Goal: Information Seeking & Learning: Learn about a topic

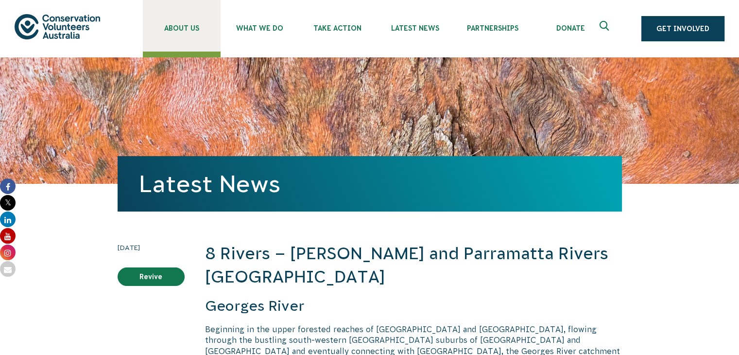
click at [193, 16] on link "About Us" at bounding box center [182, 26] width 78 height 52
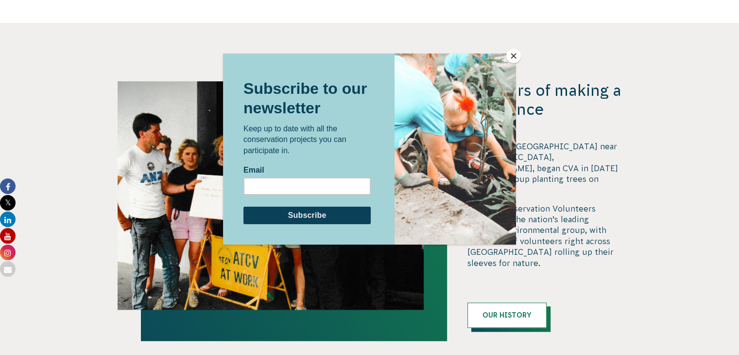
scroll to position [904, 0]
click at [510, 59] on button "Close" at bounding box center [513, 56] width 15 height 15
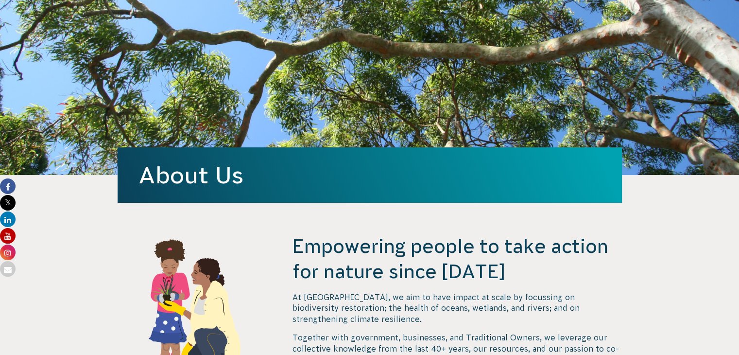
scroll to position [0, 0]
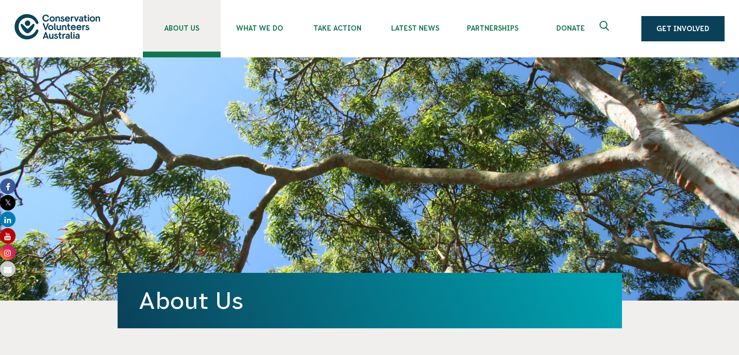
click at [178, 37] on link "About Us" at bounding box center [182, 26] width 78 height 52
click at [165, 38] on link "About Us" at bounding box center [182, 26] width 78 height 52
click at [176, 43] on link "About Us" at bounding box center [182, 26] width 78 height 52
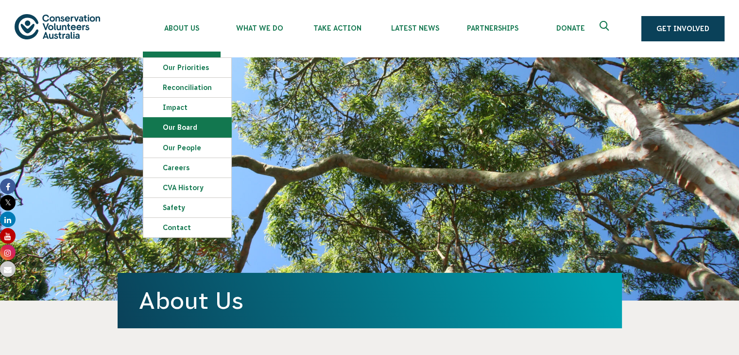
click at [180, 124] on link "Our Board" at bounding box center [187, 127] width 88 height 19
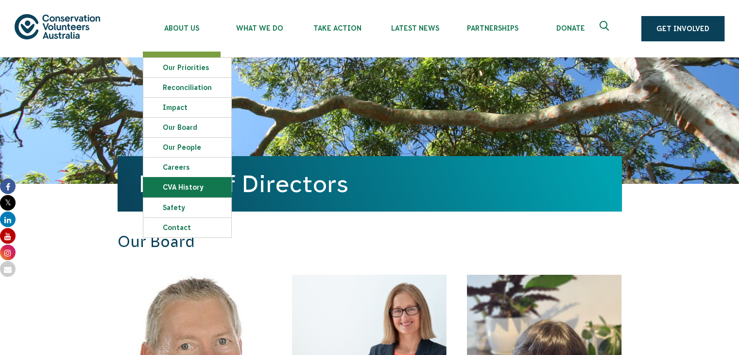
click at [191, 186] on link "CVA history" at bounding box center [187, 186] width 88 height 19
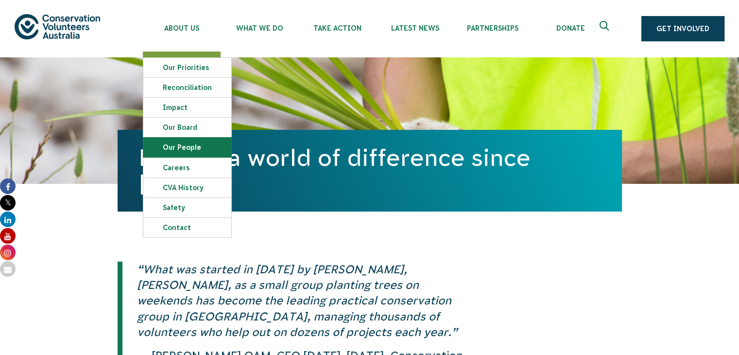
click at [185, 149] on link "Our People" at bounding box center [187, 147] width 88 height 19
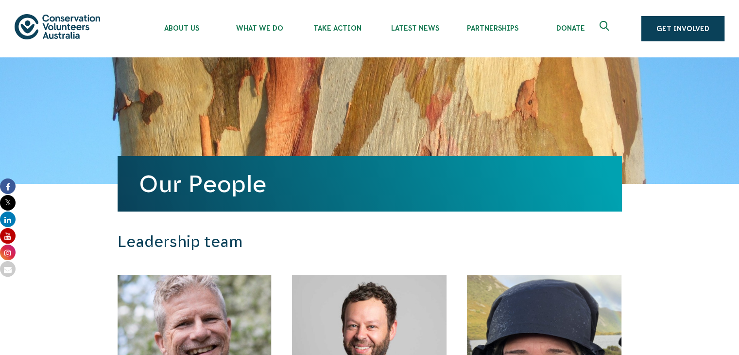
click at [292, 102] on div "Our People" at bounding box center [370, 120] width 504 height 126
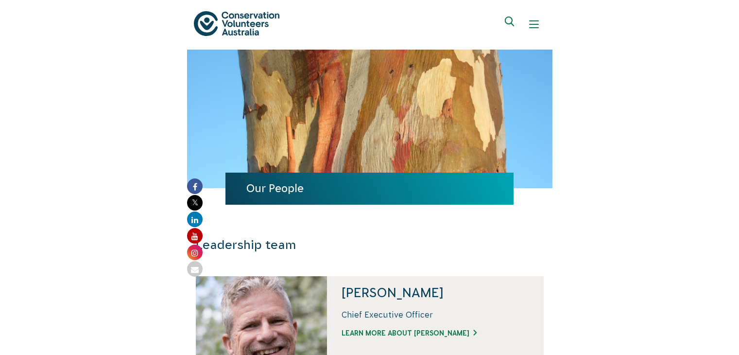
scroll to position [6, 0]
